Goal: Task Accomplishment & Management: Manage account settings

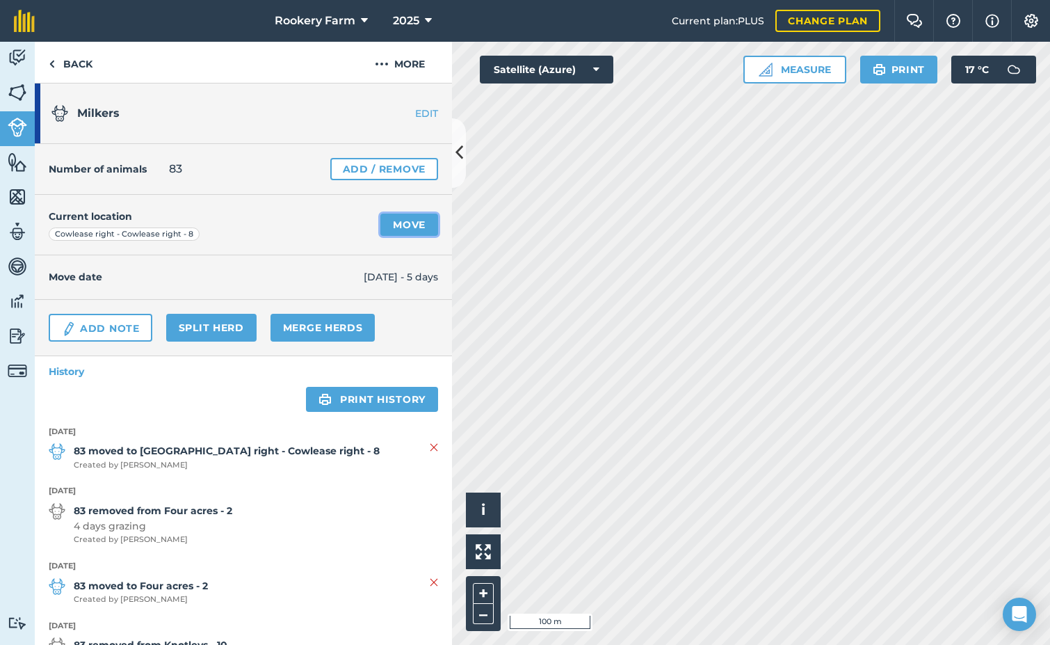
click at [401, 226] on link "Move" at bounding box center [409, 225] width 58 height 22
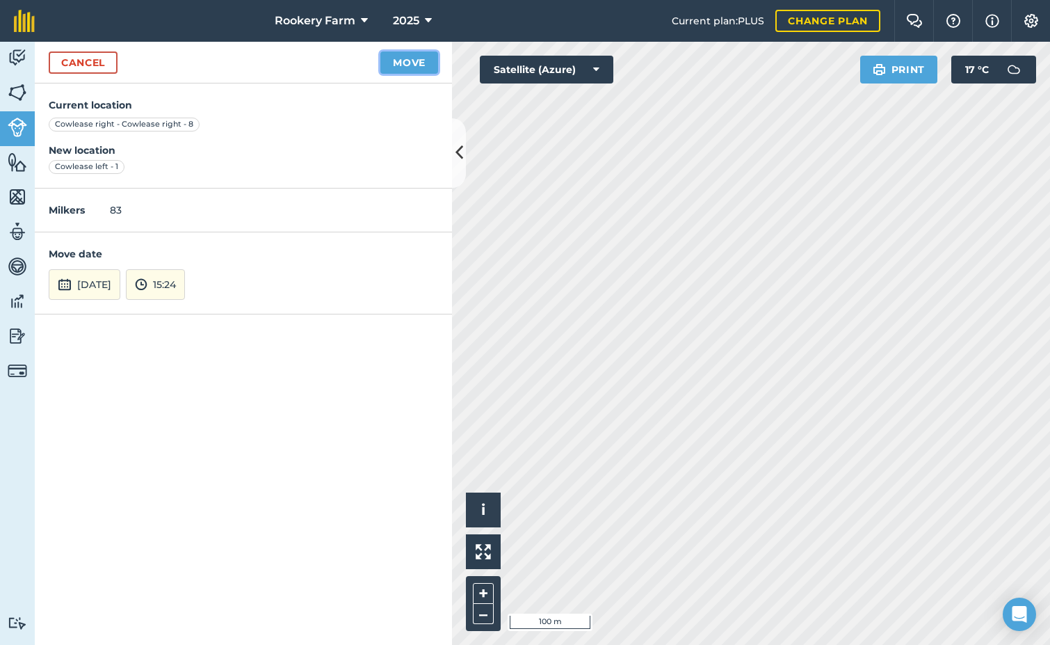
click at [401, 57] on button "Move" at bounding box center [409, 62] width 58 height 22
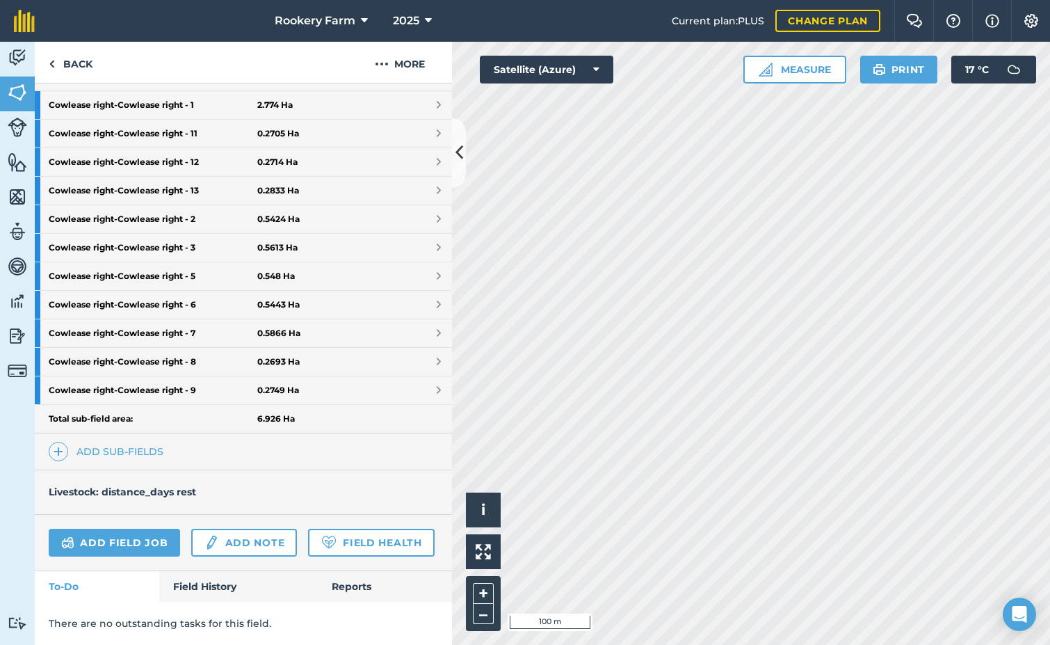
scroll to position [415, 0]
click at [129, 529] on link "Add field job" at bounding box center [114, 543] width 131 height 28
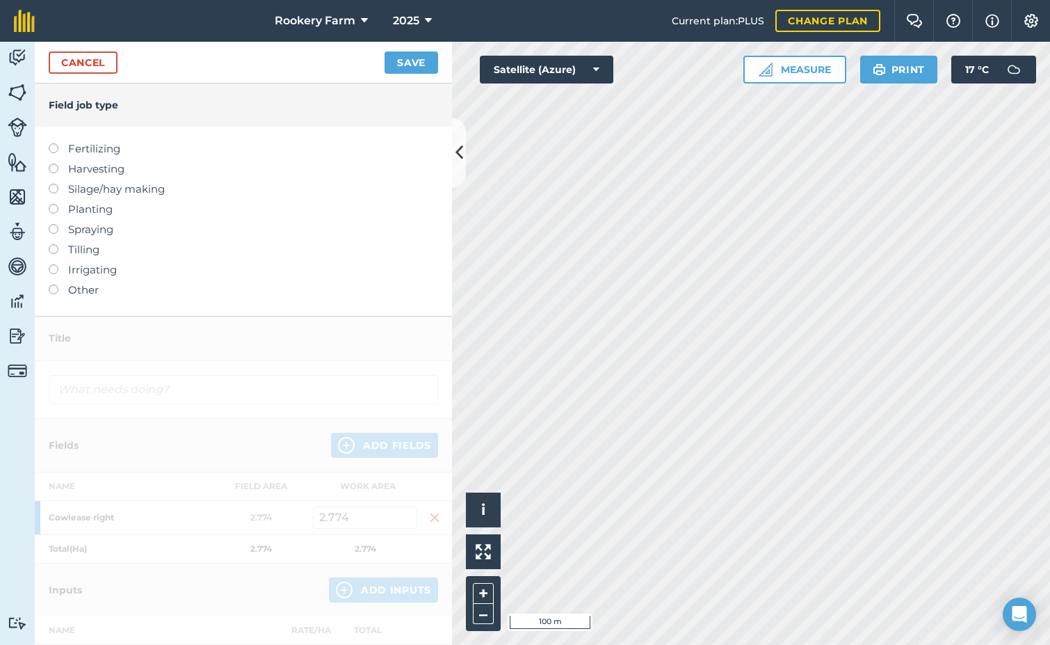
click at [52, 163] on label at bounding box center [58, 163] width 19 height 0
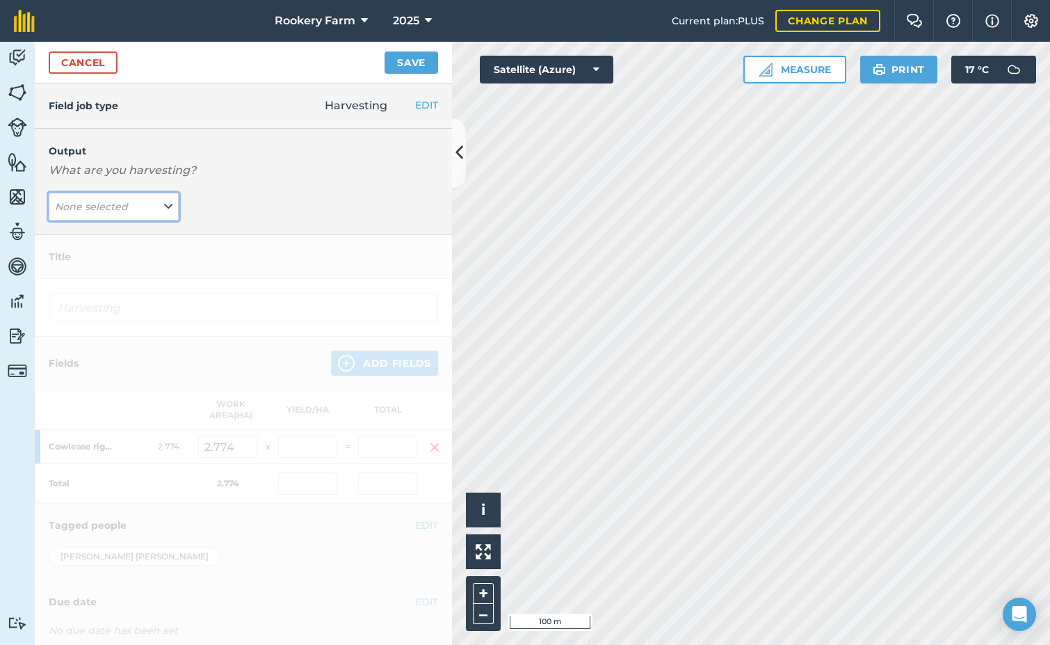
click at [168, 212] on icon at bounding box center [168, 206] width 8 height 15
click at [131, 225] on button "kg/dm/ha ( kg )" at bounding box center [114, 234] width 130 height 26
type input "Harvesting kg/dm/ha"
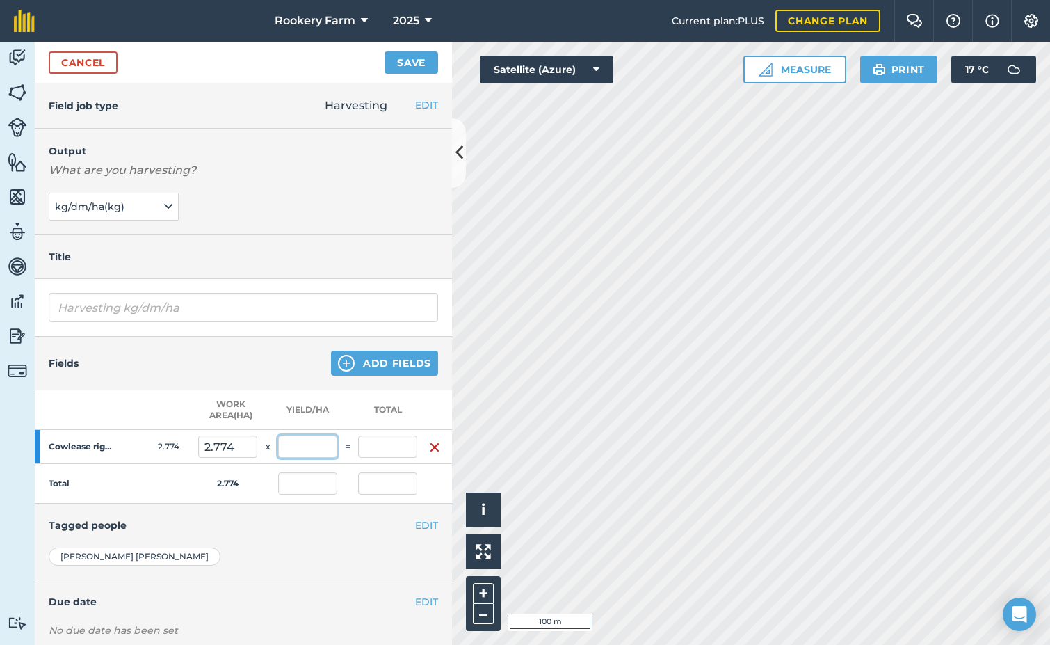
click at [299, 437] on input "text" at bounding box center [307, 446] width 59 height 22
type input "2,021"
type input "5,606.254"
type input "2,021"
type input "5,606.254"
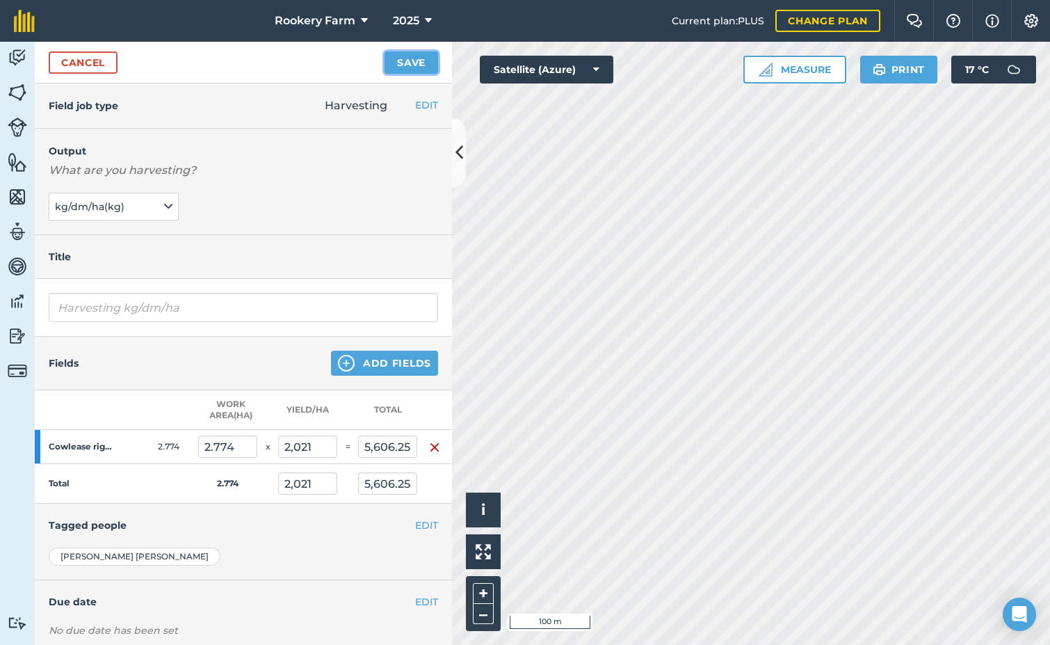
click at [405, 54] on button "Save" at bounding box center [412, 62] width 54 height 22
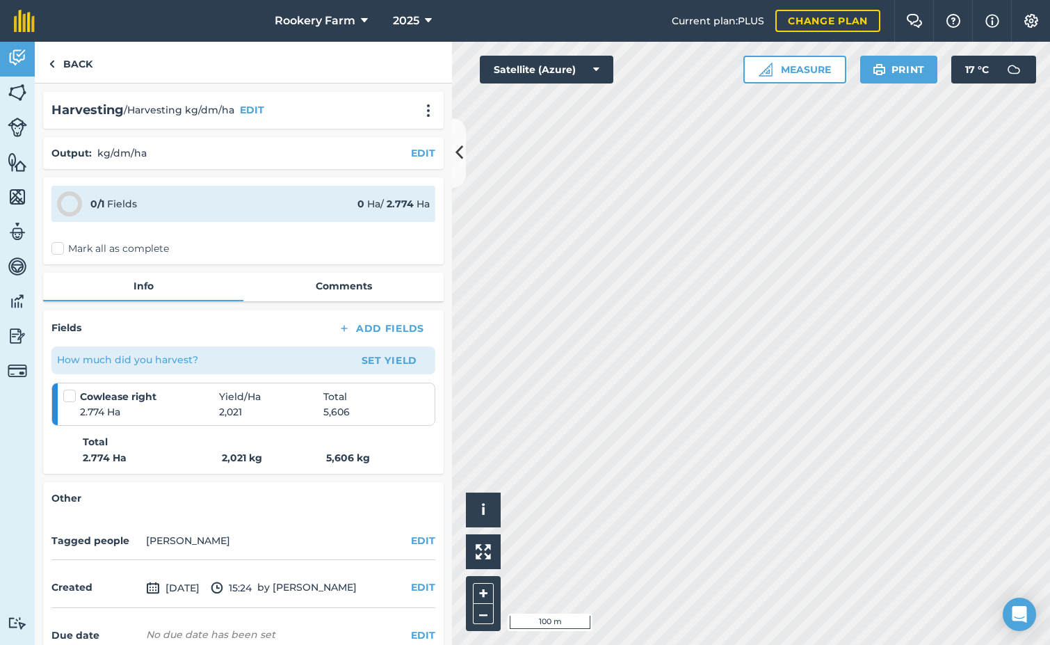
click at [56, 246] on label "Mark all as complete" at bounding box center [110, 248] width 118 height 15
click at [56, 246] on input "Mark all as complete" at bounding box center [55, 245] width 9 height 9
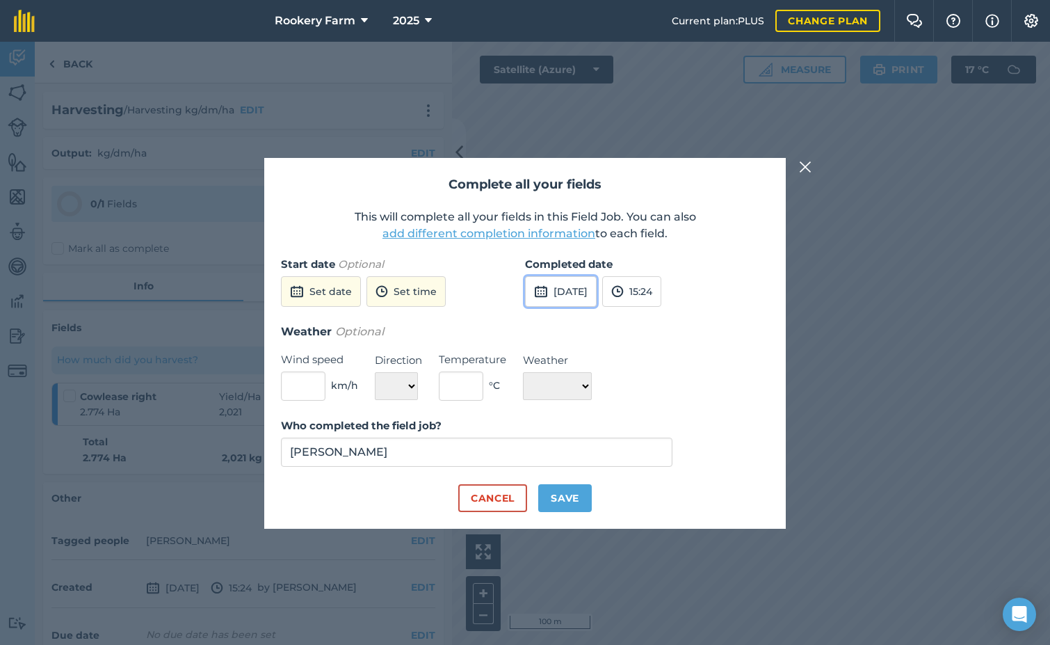
click at [597, 283] on button "[DATE]" at bounding box center [561, 291] width 72 height 31
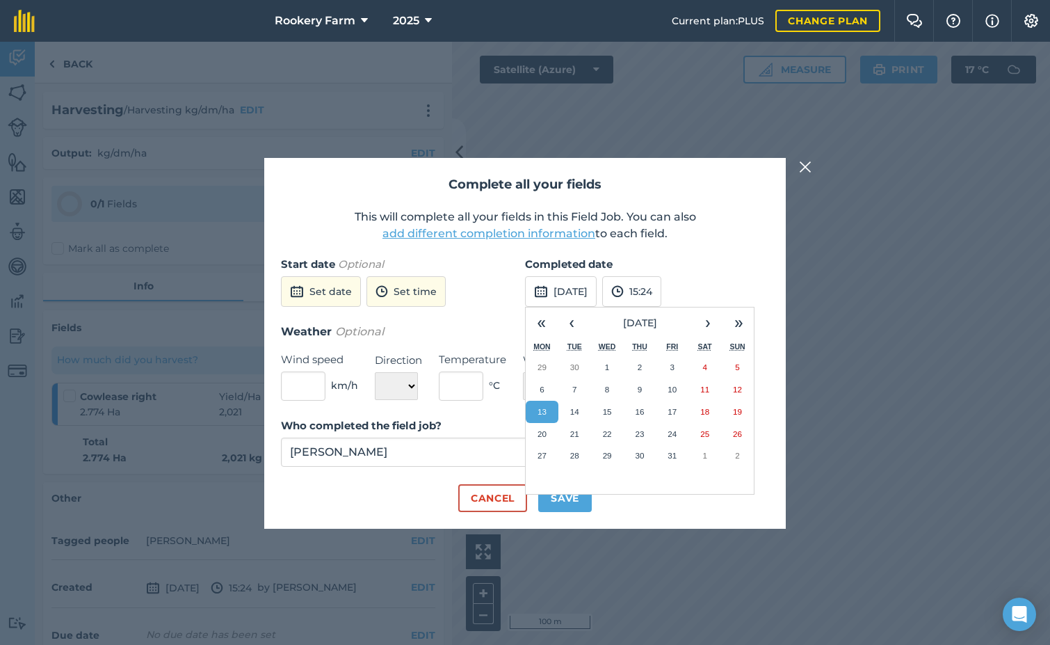
click at [542, 408] on abbr "13" at bounding box center [542, 411] width 9 height 9
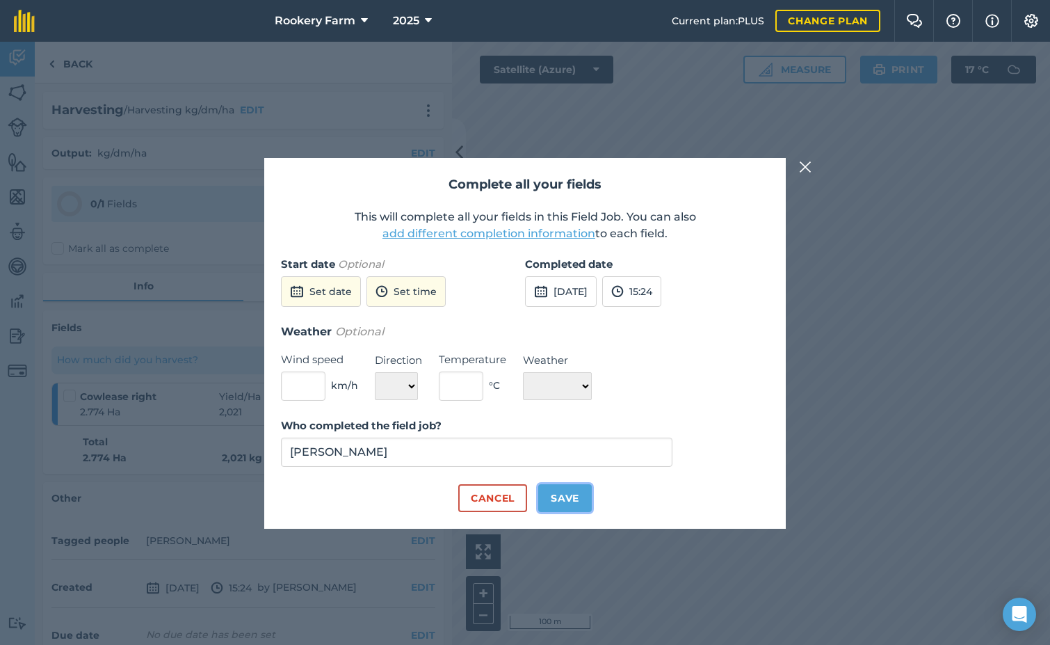
click at [582, 501] on button "Save" at bounding box center [565, 498] width 54 height 28
checkbox input "true"
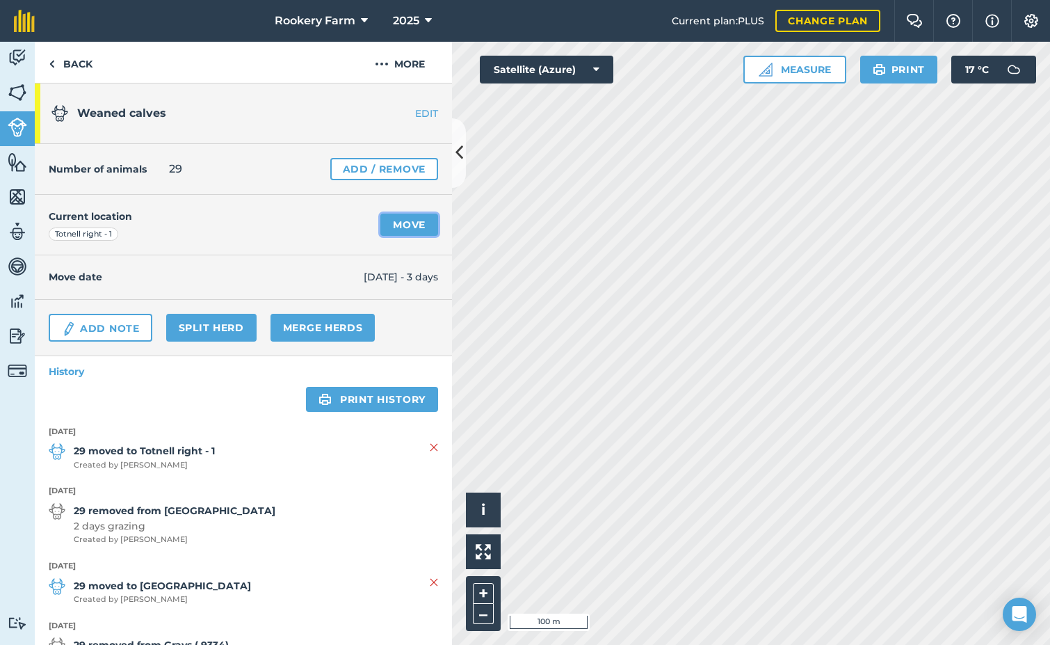
click at [388, 219] on link "Move" at bounding box center [409, 225] width 58 height 22
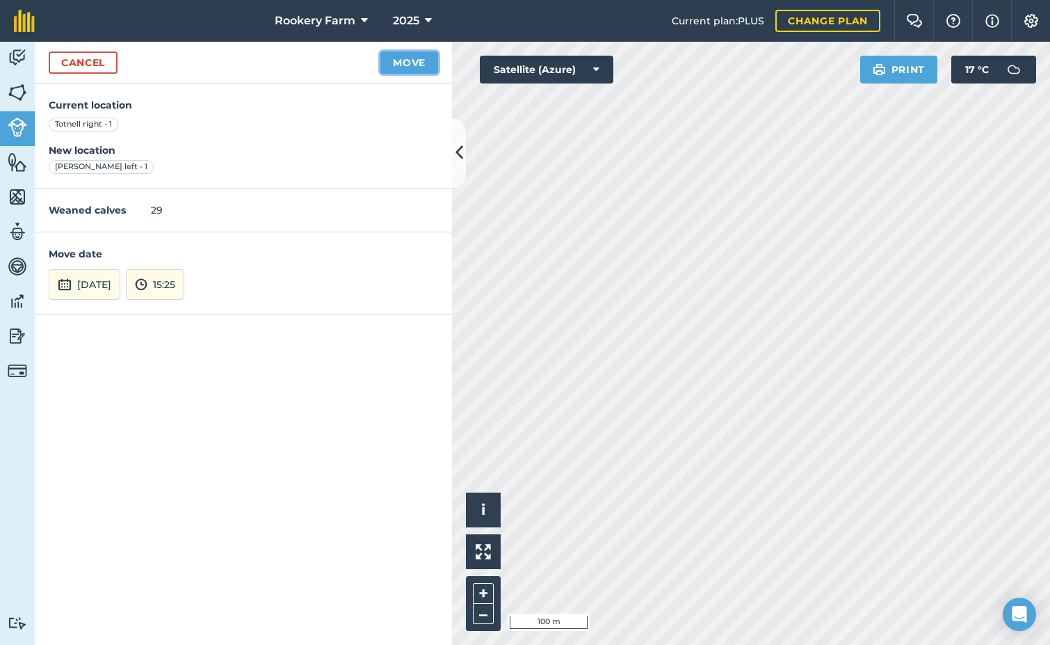
click at [392, 64] on button "Move" at bounding box center [409, 62] width 58 height 22
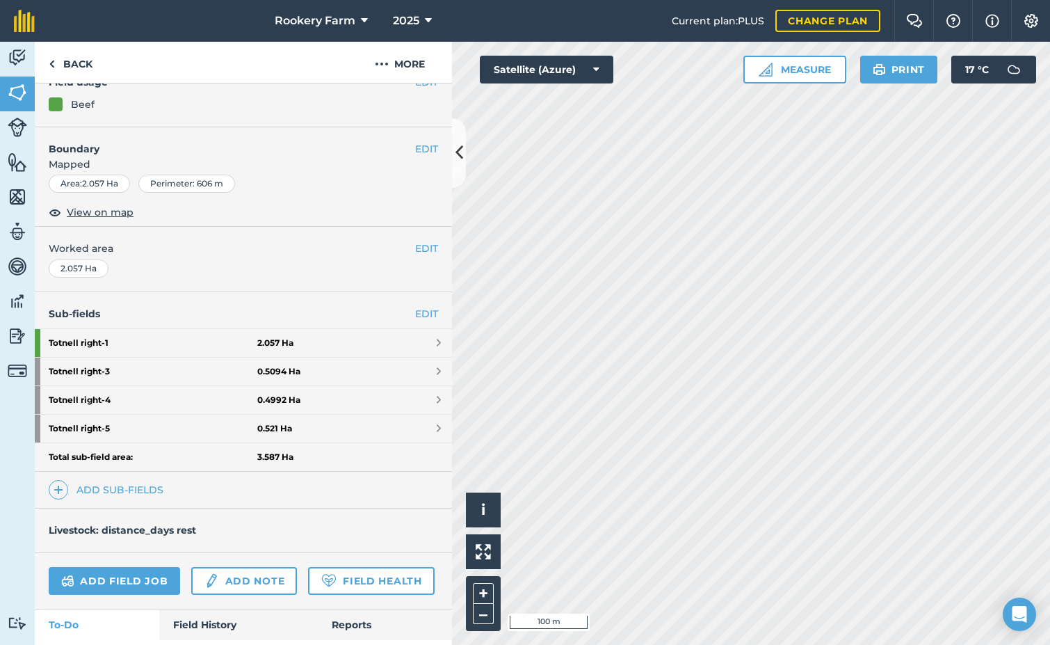
scroll to position [139, 0]
click at [144, 585] on link "Add field job" at bounding box center [114, 580] width 131 height 28
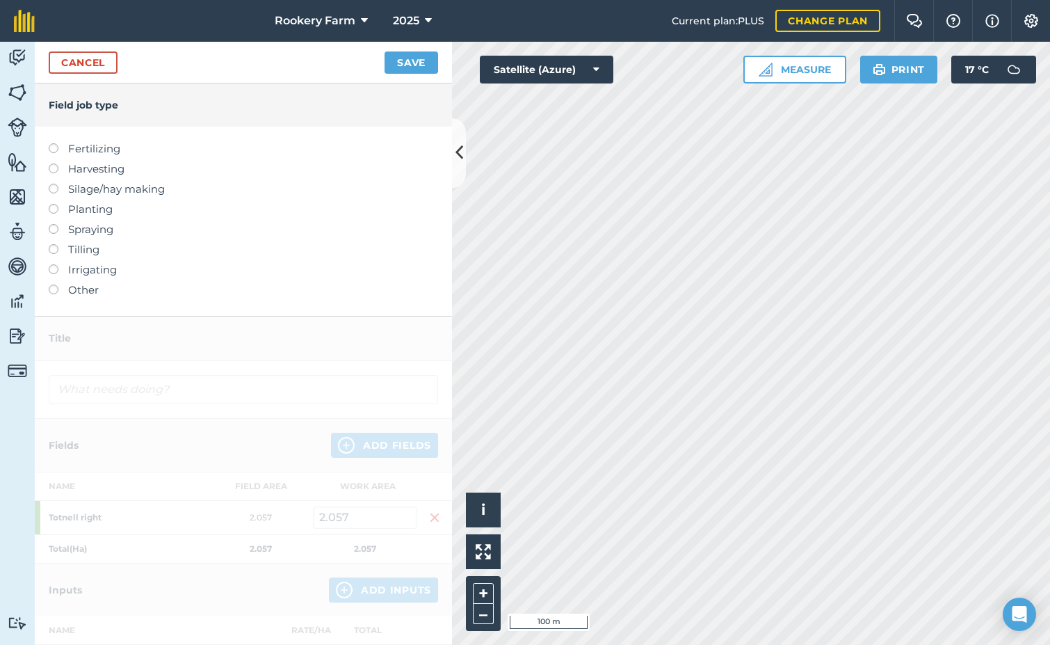
click at [56, 163] on label at bounding box center [58, 163] width 19 height 0
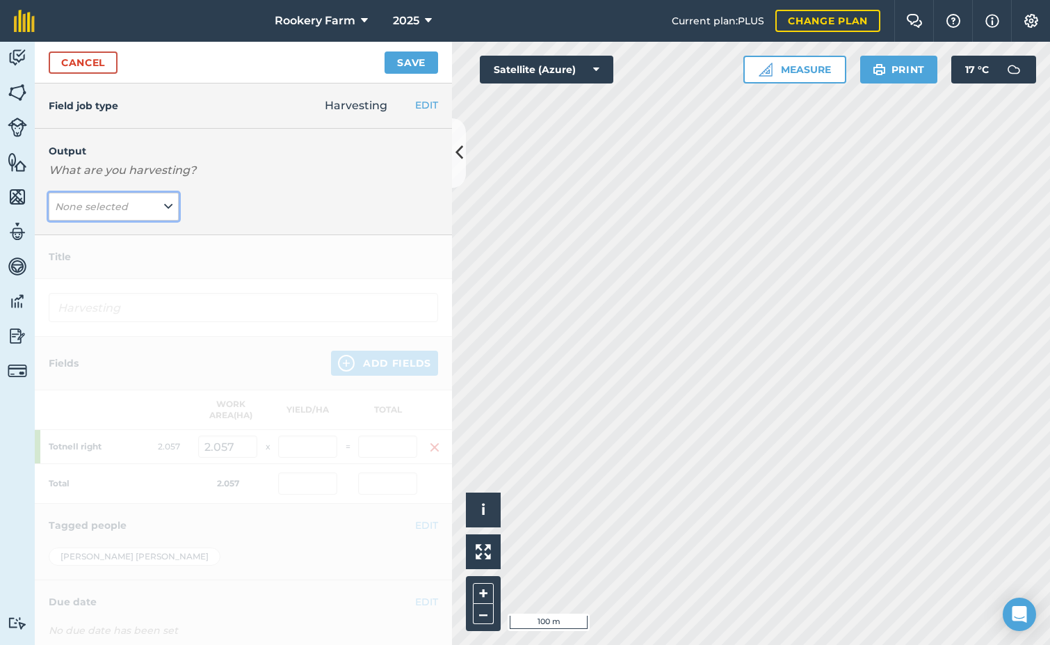
click at [168, 204] on icon at bounding box center [168, 206] width 8 height 15
click at [138, 237] on button "kg/dm/ha ( kg )" at bounding box center [114, 234] width 130 height 26
type input "Harvesting kg/dm/ha"
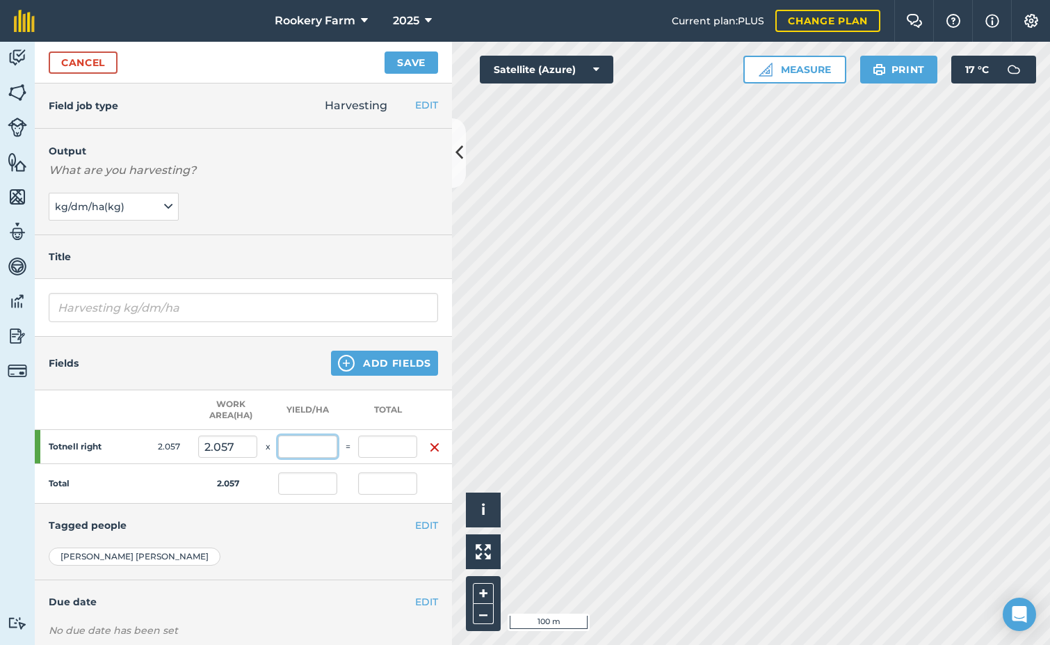
click at [299, 454] on input "text" at bounding box center [307, 446] width 59 height 22
type input "1,300"
type input "2,674.1"
type input "1,300"
type input "2,674.1"
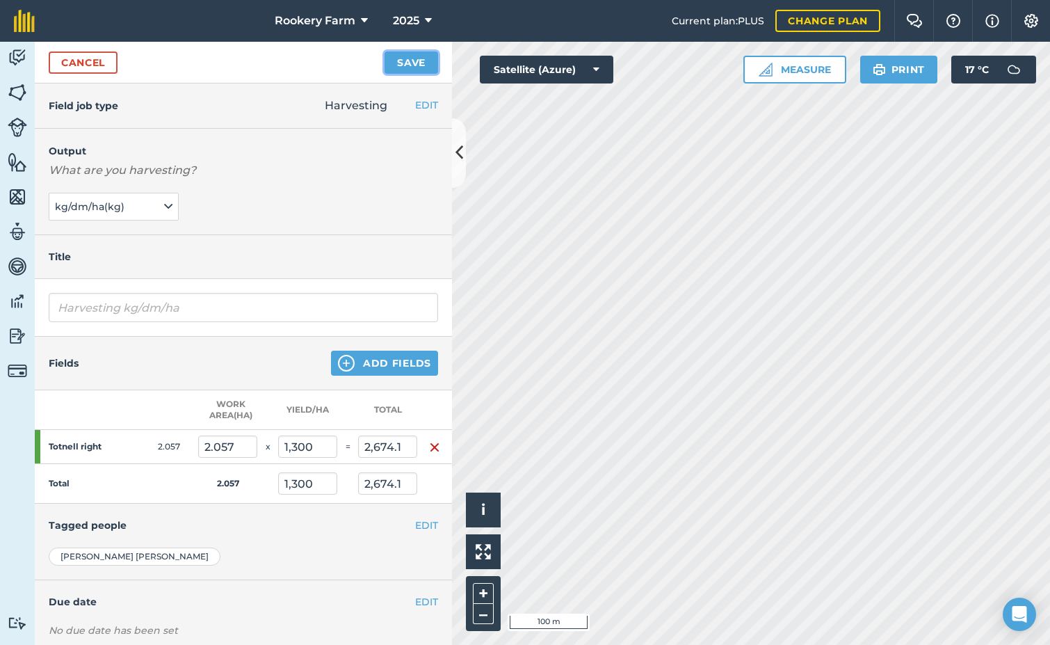
click at [428, 58] on button "Save" at bounding box center [412, 62] width 54 height 22
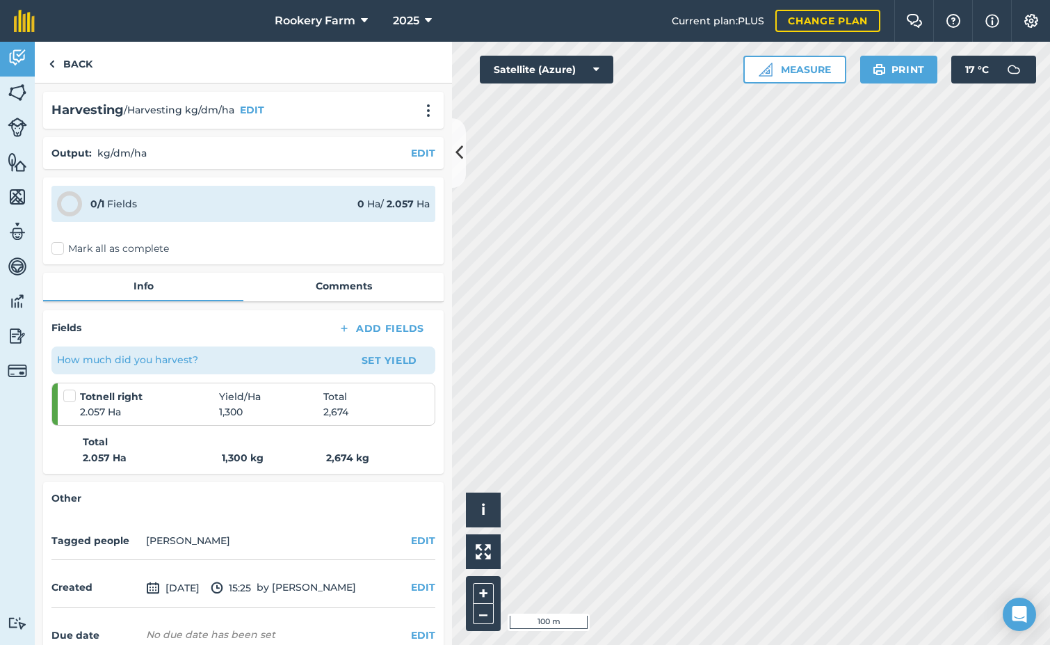
click at [55, 253] on label "Mark all as complete" at bounding box center [110, 248] width 118 height 15
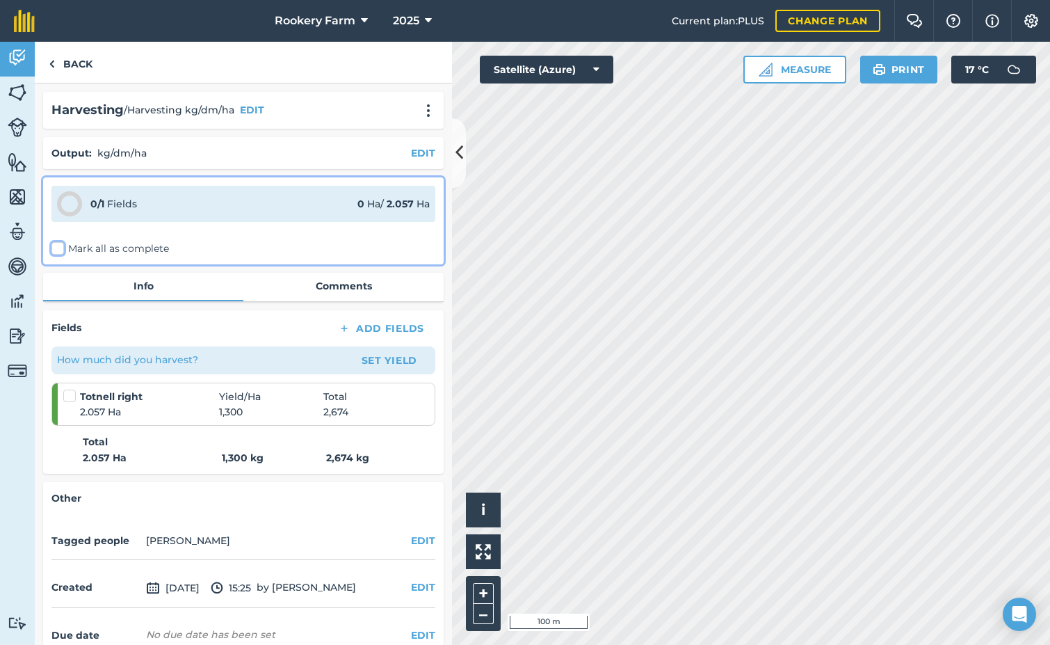
click at [55, 250] on input "Mark all as complete" at bounding box center [55, 245] width 9 height 9
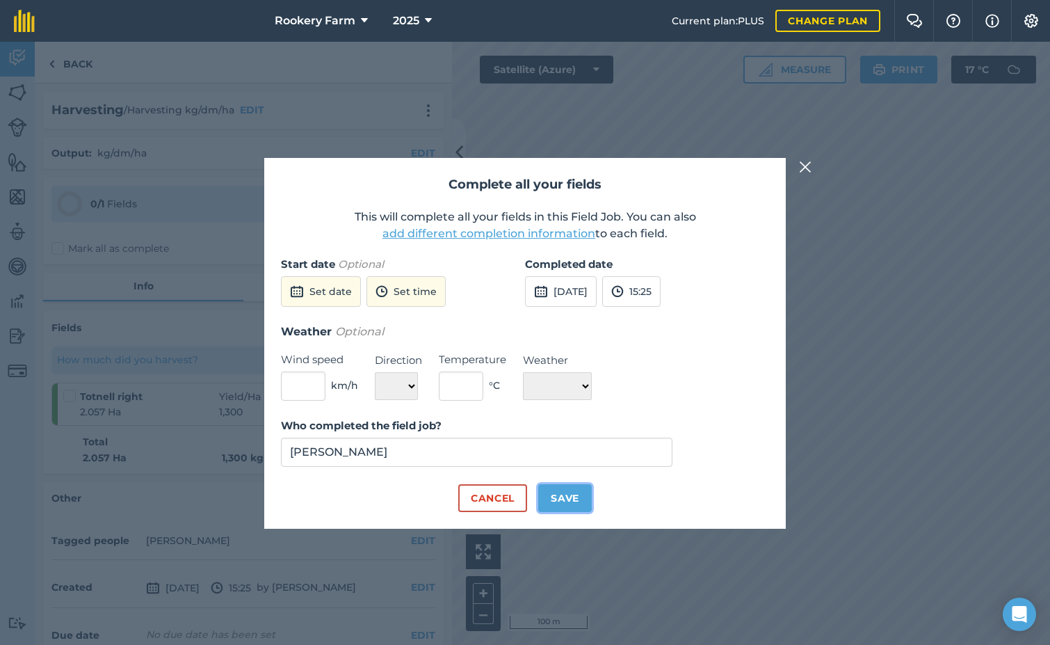
click at [572, 494] on button "Save" at bounding box center [565, 498] width 54 height 28
checkbox input "true"
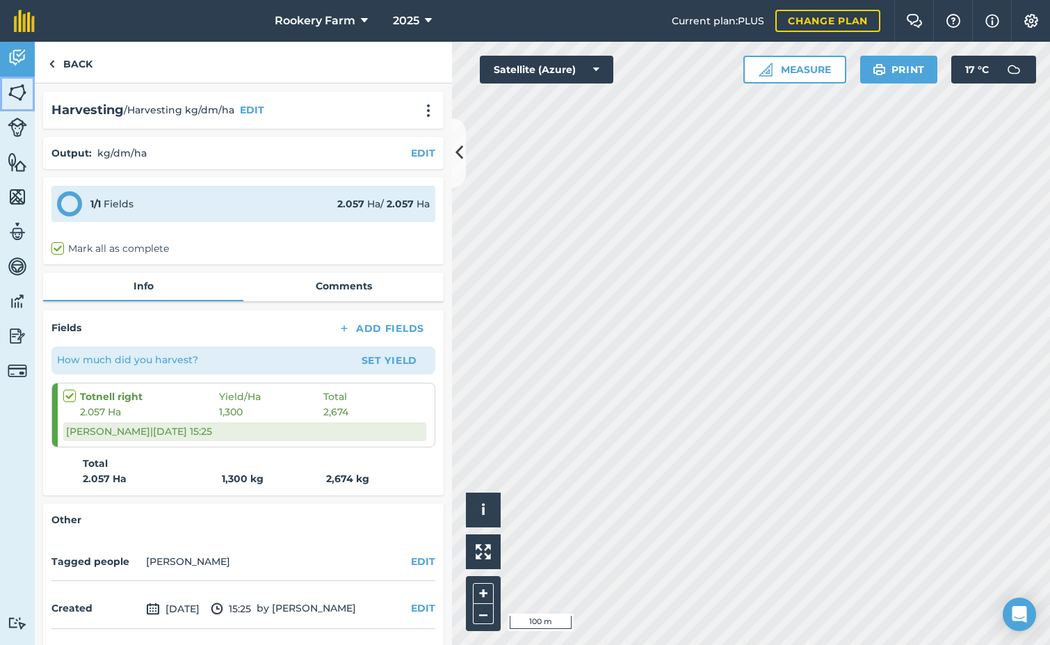
click at [14, 88] on img at bounding box center [17, 92] width 19 height 21
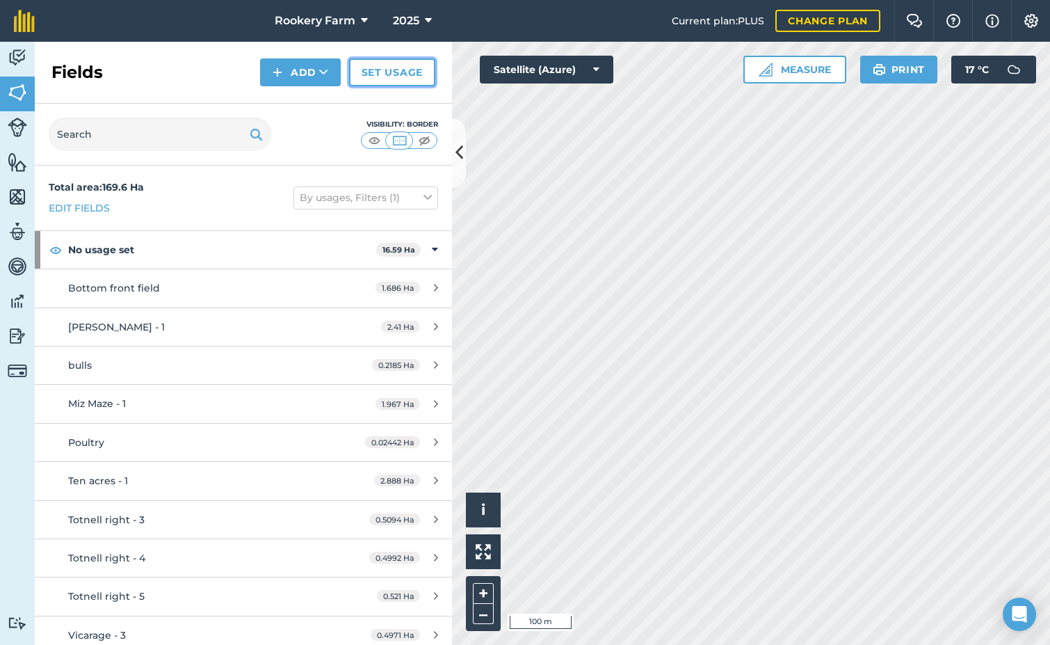
click at [381, 71] on link "Set usage" at bounding box center [392, 72] width 86 height 28
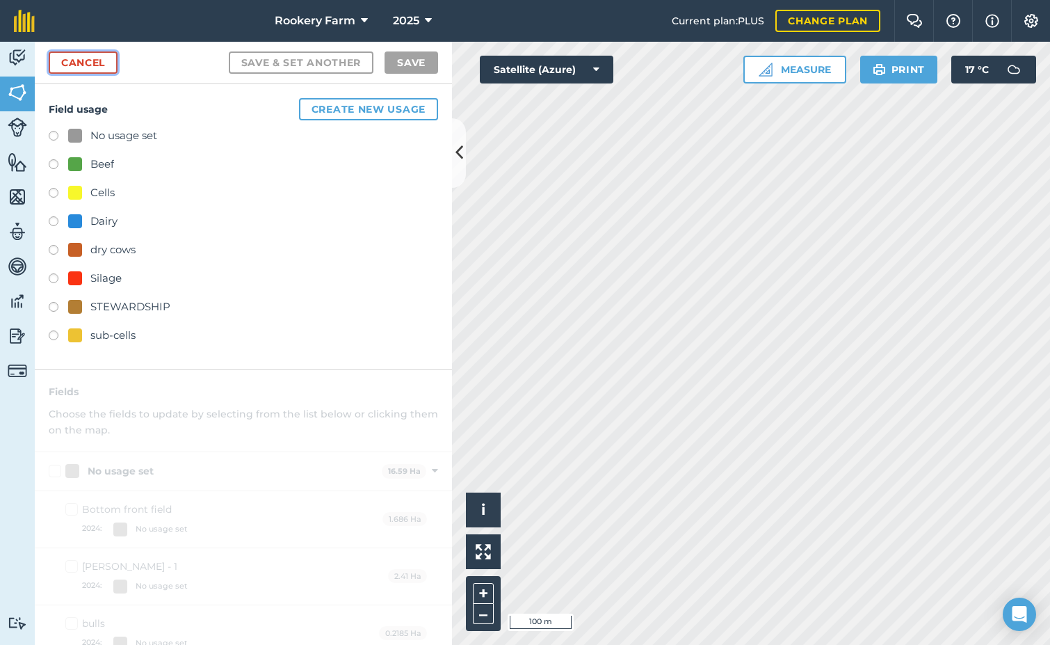
click at [104, 64] on link "Cancel" at bounding box center [83, 62] width 69 height 22
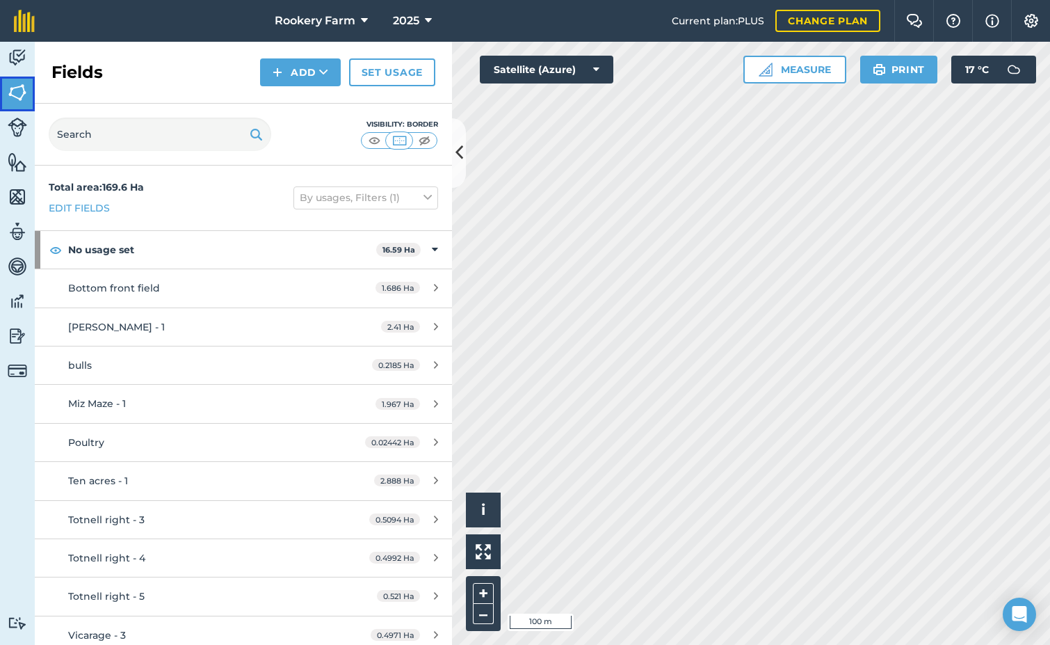
click at [18, 97] on img at bounding box center [17, 92] width 19 height 21
click at [69, 200] on link "Edit fields" at bounding box center [79, 207] width 61 height 15
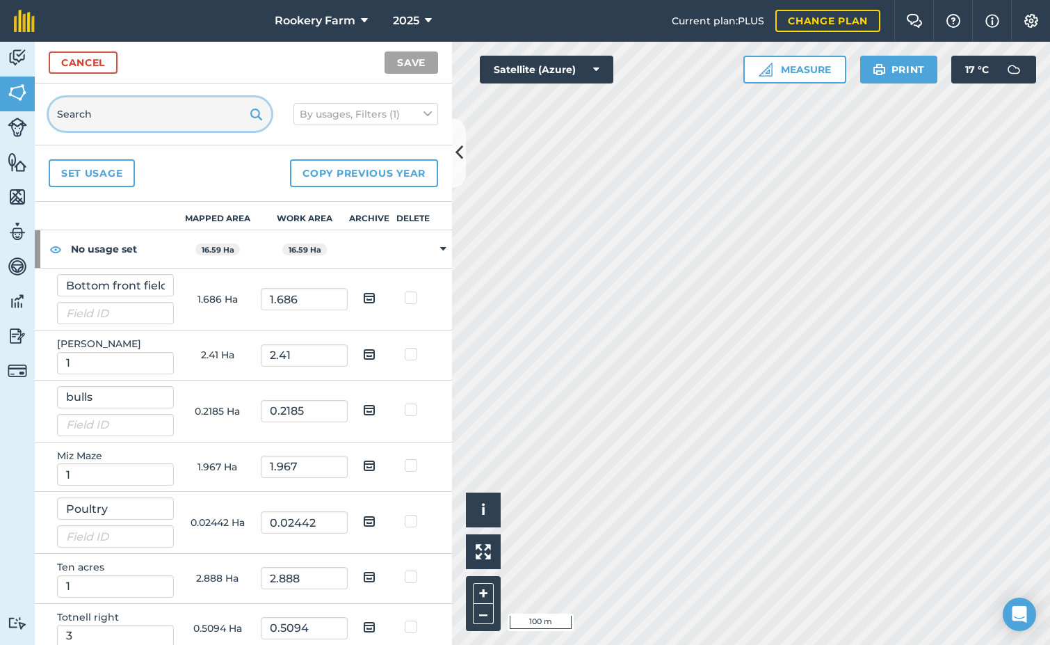
click at [115, 111] on input "text" at bounding box center [160, 113] width 223 height 33
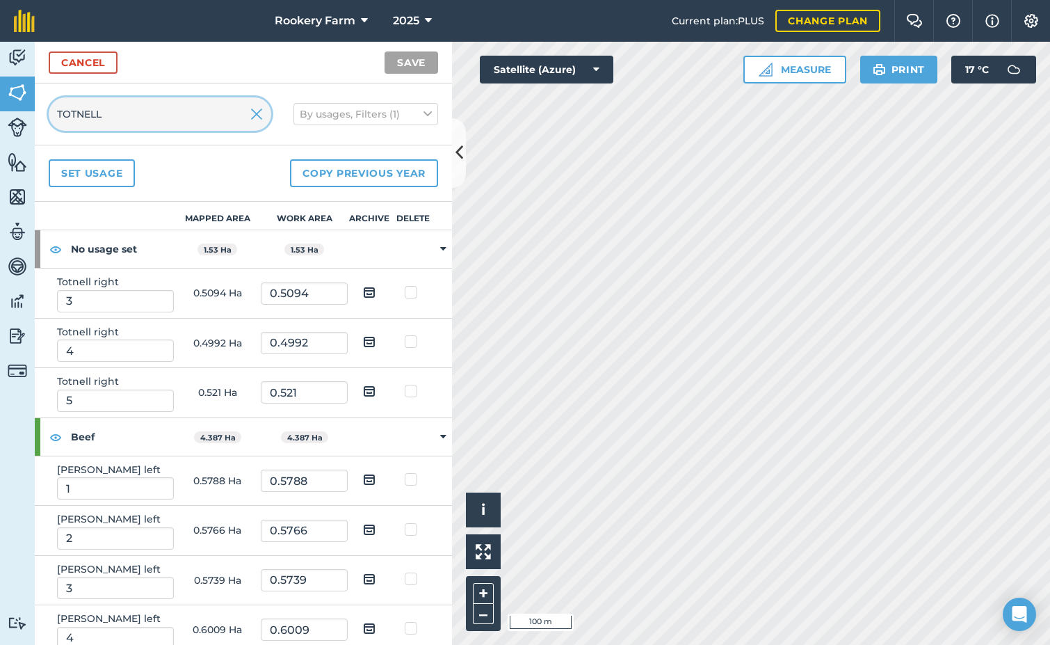
type input "TOTNELL"
click at [364, 294] on img at bounding box center [369, 292] width 13 height 17
click at [376, 292] on input "checkbox" at bounding box center [380, 287] width 9 height 9
checkbox input "true"
click at [363, 339] on img at bounding box center [369, 341] width 13 height 17
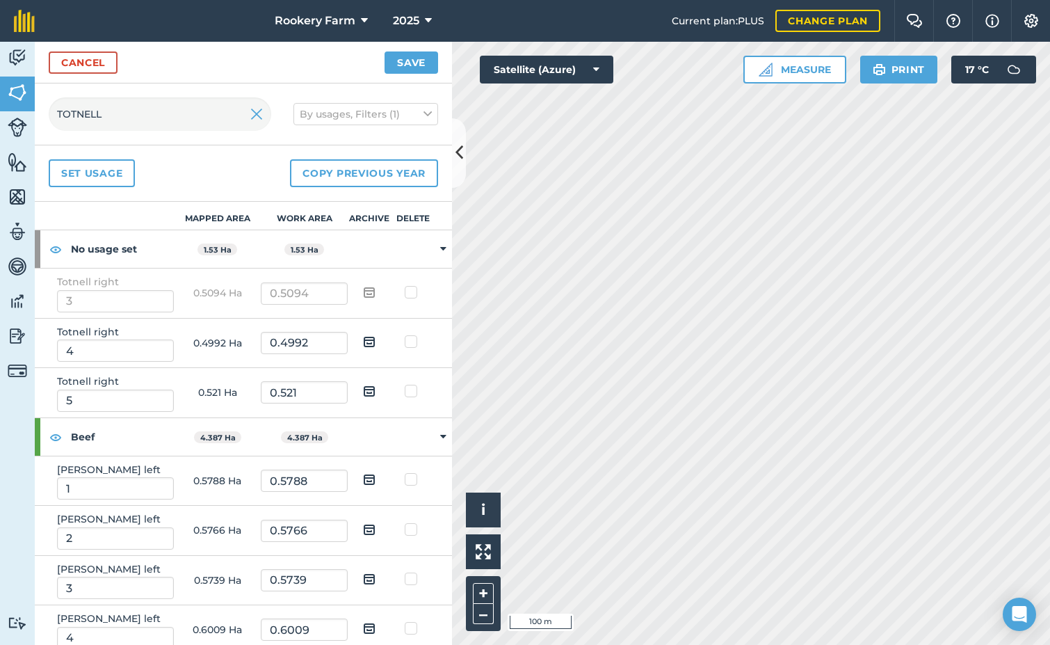
click at [376, 339] on input "checkbox" at bounding box center [380, 336] width 9 height 9
checkbox input "true"
click at [367, 389] on img at bounding box center [369, 391] width 13 height 17
click at [376, 389] on input "checkbox" at bounding box center [380, 386] width 9 height 9
checkbox input "true"
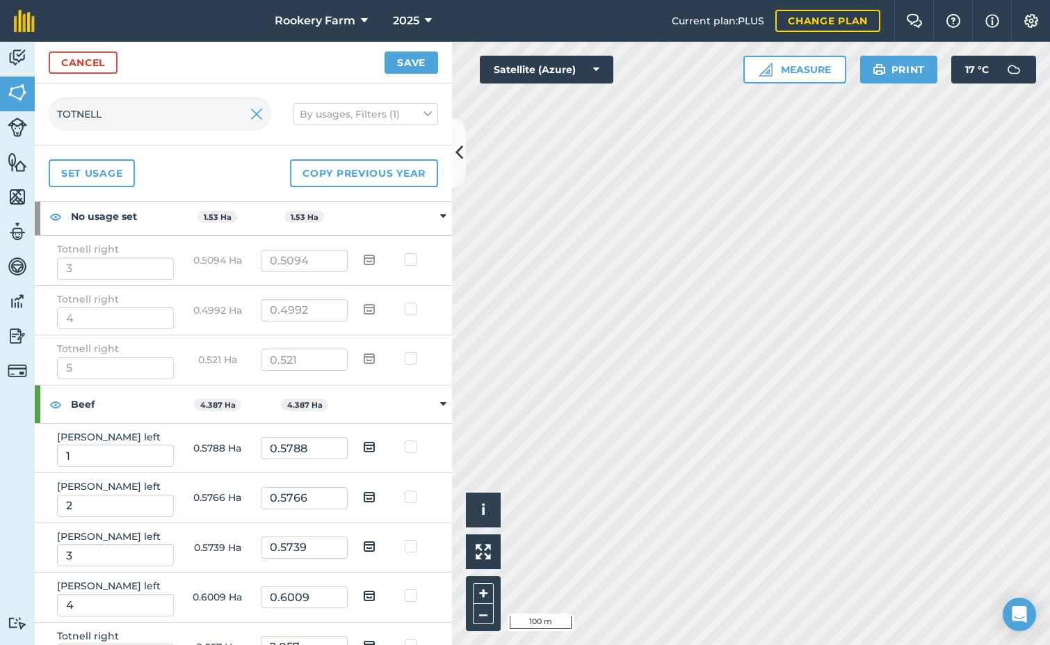
scroll to position [60, 0]
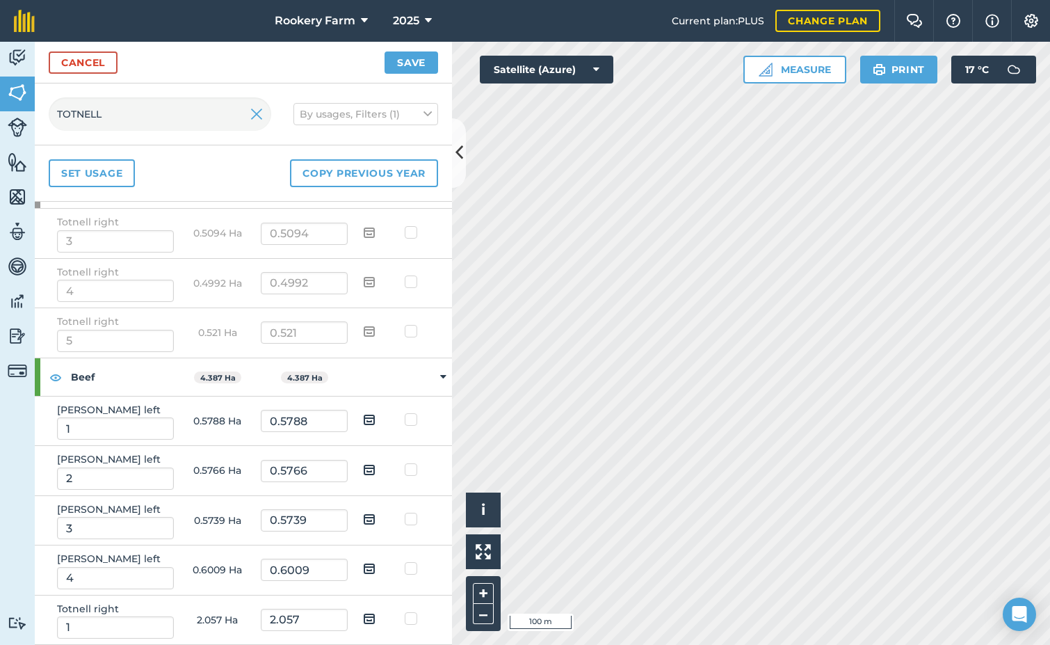
click at [364, 421] on img at bounding box center [369, 419] width 13 height 17
click at [376, 419] on input "checkbox" at bounding box center [380, 414] width 9 height 9
checkbox input "true"
click at [363, 473] on img at bounding box center [369, 469] width 13 height 17
click at [376, 470] on input "checkbox" at bounding box center [380, 464] width 9 height 9
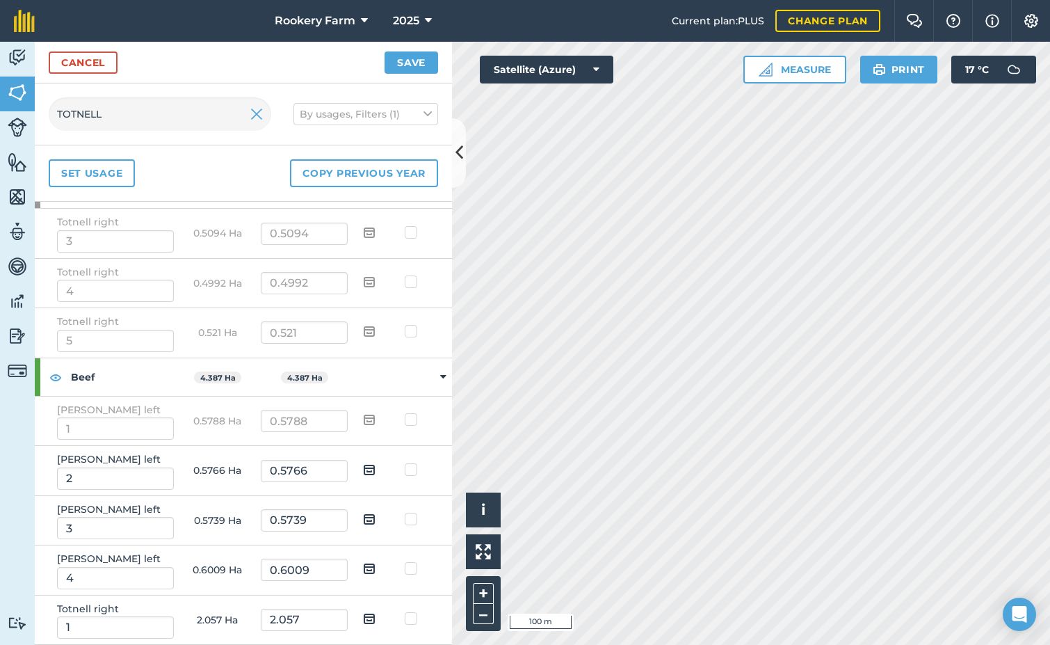
checkbox input "true"
click at [363, 518] on img at bounding box center [369, 519] width 13 height 17
click at [376, 518] on input "checkbox" at bounding box center [380, 514] width 9 height 9
checkbox input "true"
drag, startPoint x: 365, startPoint y: 563, endPoint x: 362, endPoint y: 575, distance: 12.3
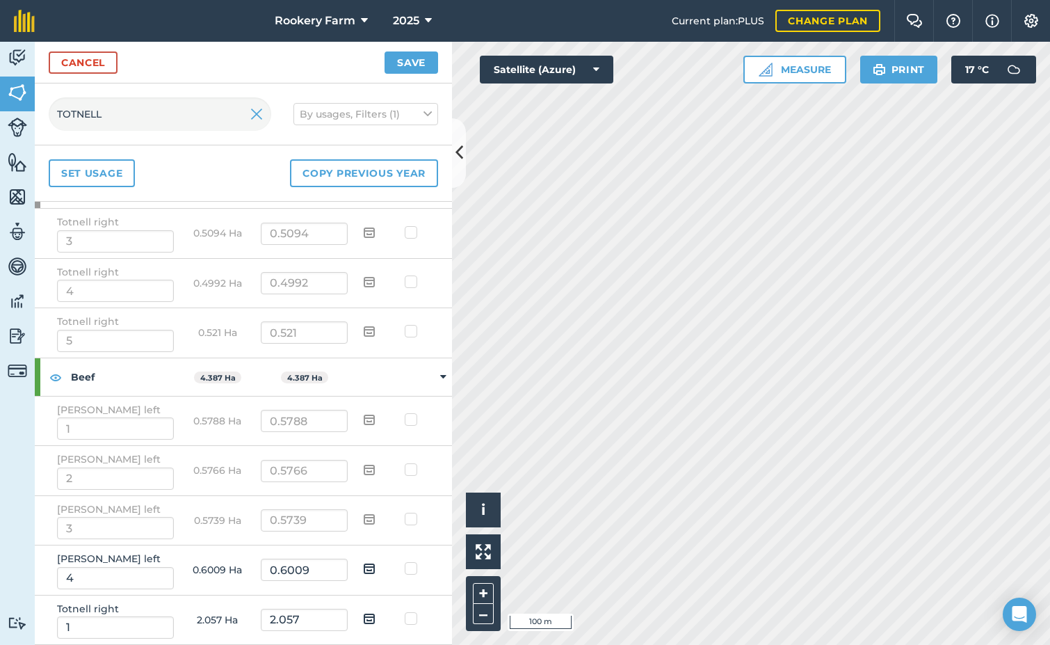
click at [364, 563] on img at bounding box center [369, 568] width 13 height 17
click at [376, 563] on input "checkbox" at bounding box center [380, 563] width 9 height 9
checkbox input "true"
click at [363, 618] on img at bounding box center [369, 618] width 13 height 17
click at [376, 618] on input "checkbox" at bounding box center [380, 613] width 9 height 9
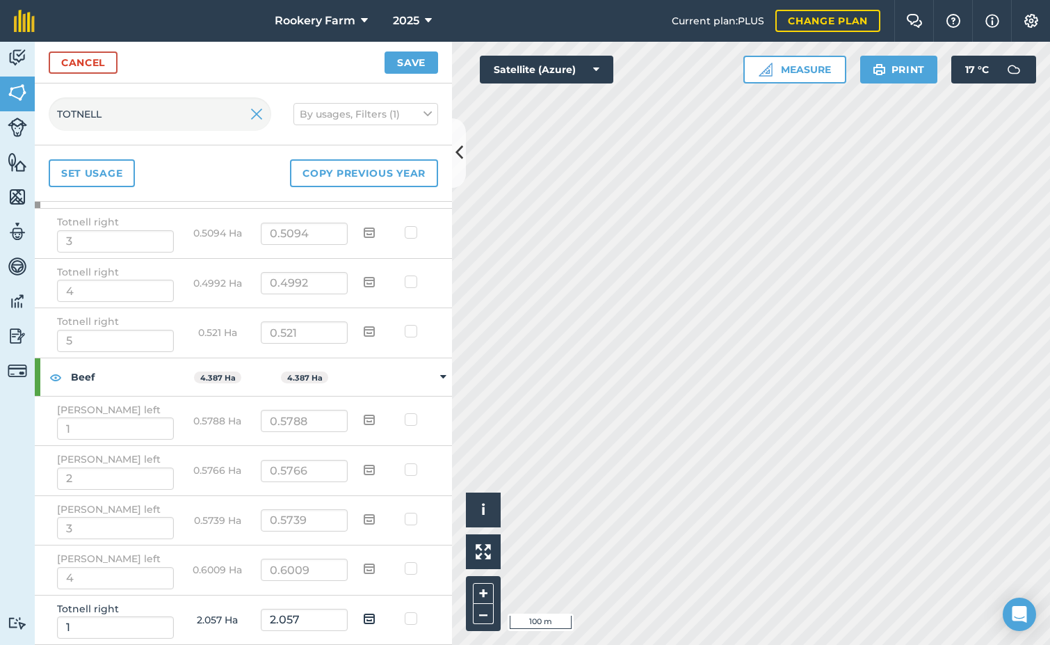
checkbox input "true"
drag, startPoint x: 402, startPoint y: 75, endPoint x: 401, endPoint y: 68, distance: 7.0
click at [402, 74] on div "Cancel Save" at bounding box center [243, 63] width 417 height 42
click at [403, 64] on button "Save" at bounding box center [412, 62] width 54 height 22
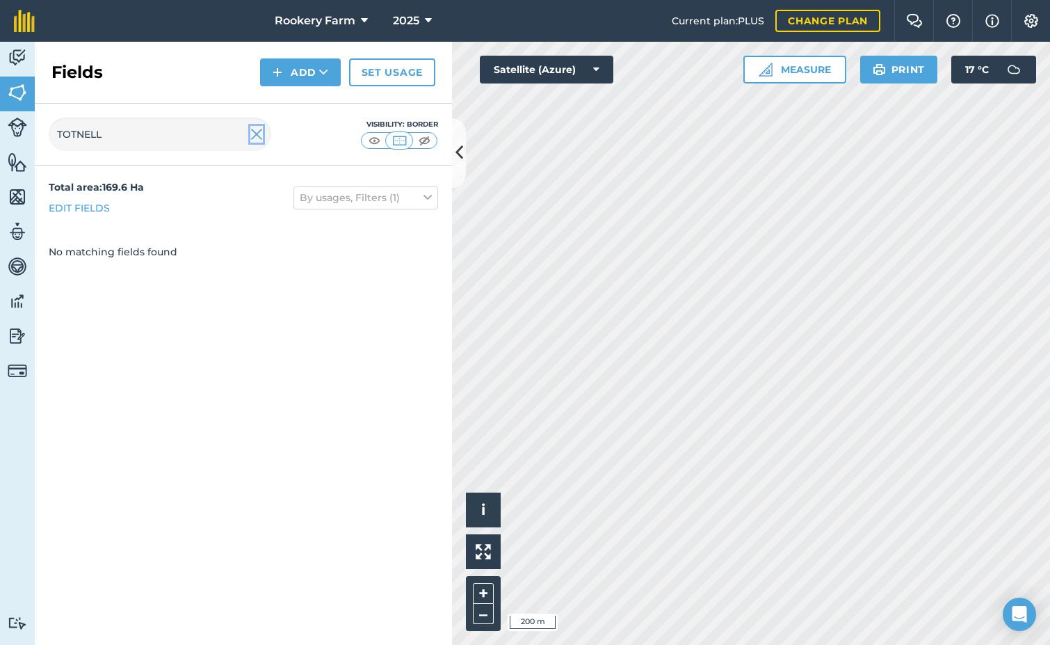
click at [256, 133] on img at bounding box center [256, 134] width 13 height 17
